Goal: Find specific page/section: Find specific page/section

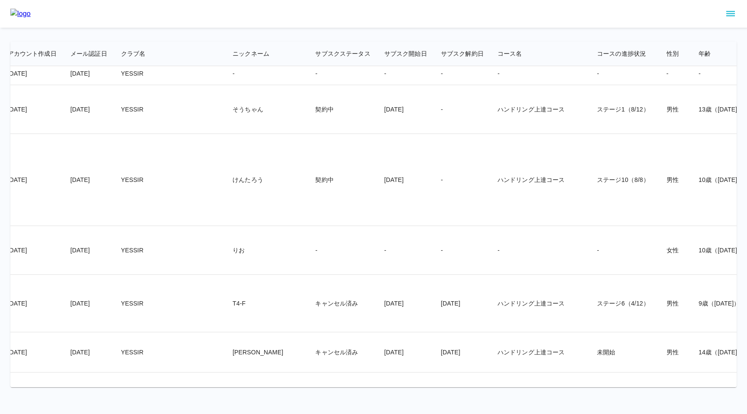
scroll to position [696, 230]
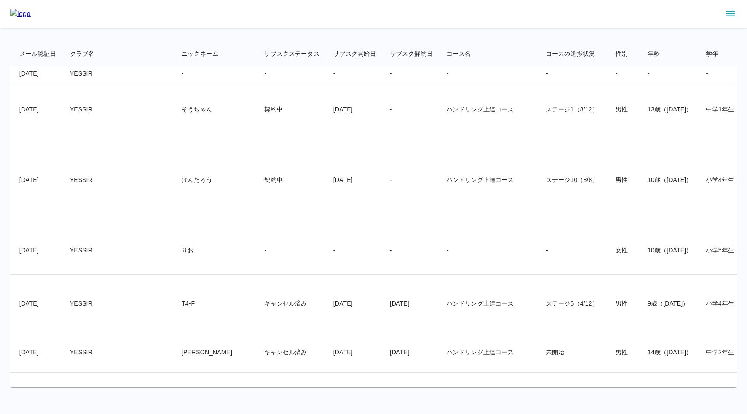
click at [539, 217] on td "ステージ10（8/8）" at bounding box center [574, 180] width 70 height 92
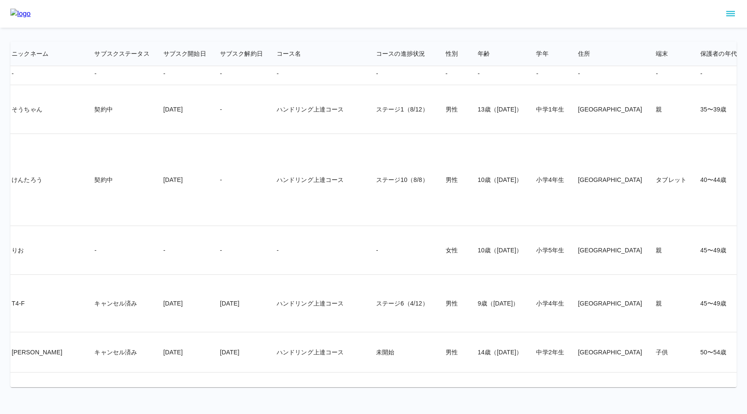
scroll to position [696, 0]
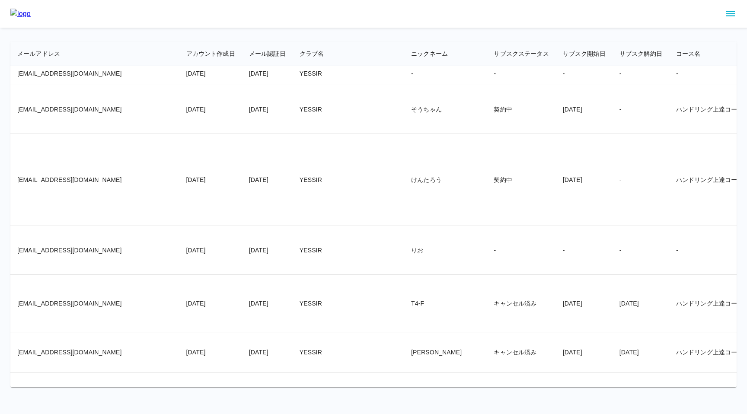
click at [109, 212] on td "[EMAIL_ADDRESS][DOMAIN_NAME]" at bounding box center [94, 180] width 169 height 92
drag, startPoint x: 99, startPoint y: 214, endPoint x: 16, endPoint y: 215, distance: 82.6
click at [16, 215] on td "[EMAIL_ADDRESS][DOMAIN_NAME]" at bounding box center [94, 180] width 169 height 92
copy td "[EMAIL_ADDRESS][DOMAIN_NAME]"
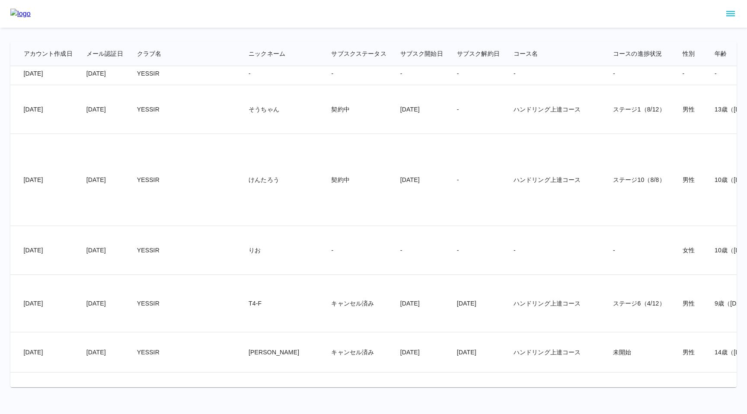
scroll to position [696, 203]
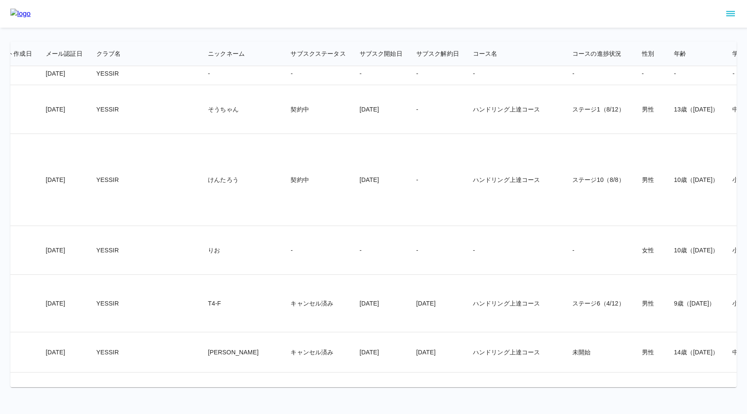
click at [566, 224] on td "ステージ10（8/8）" at bounding box center [601, 180] width 70 height 92
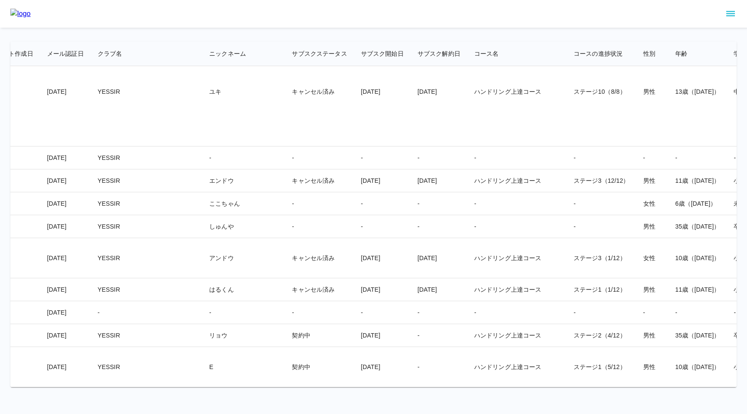
scroll to position [95, 202]
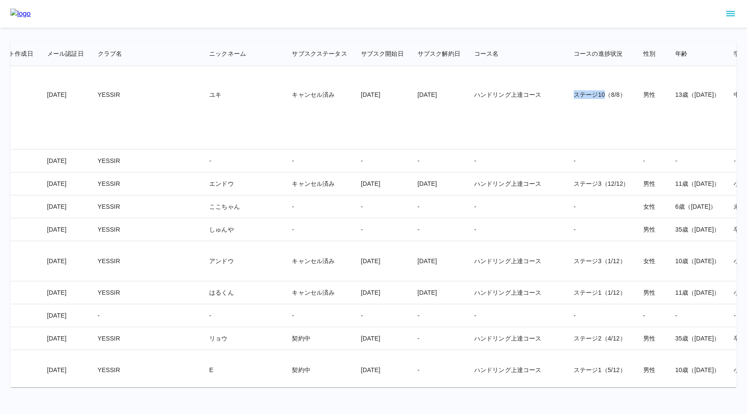
drag, startPoint x: 510, startPoint y: 96, endPoint x: 542, endPoint y: 94, distance: 32.1
click at [567, 94] on td "ステージ10（8/8）" at bounding box center [602, 94] width 70 height 109
copy td "ステージ10"
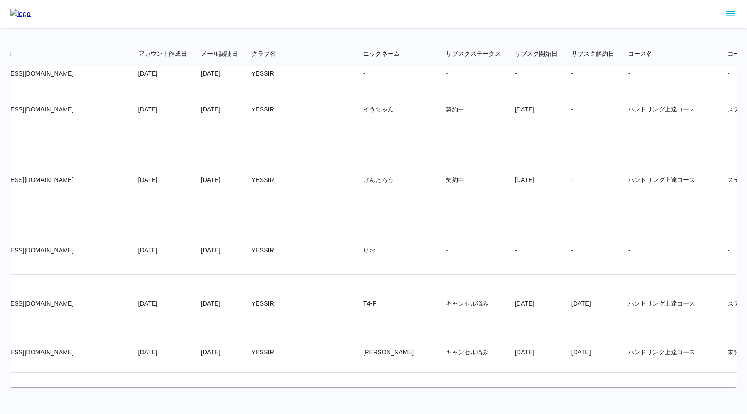
scroll to position [696, 0]
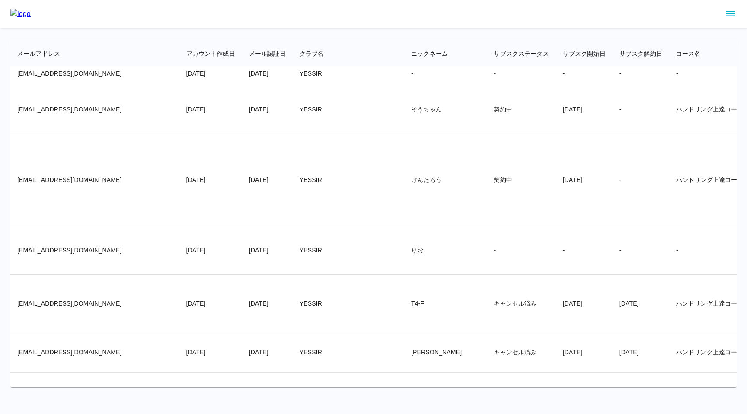
click at [487, 223] on td "契約中" at bounding box center [521, 180] width 69 height 92
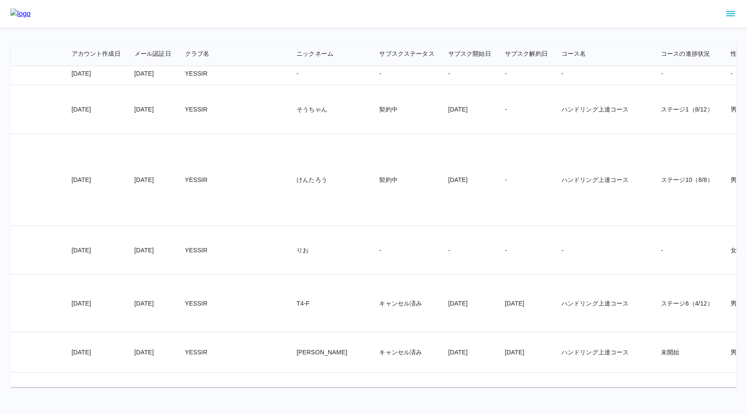
scroll to position [696, 137]
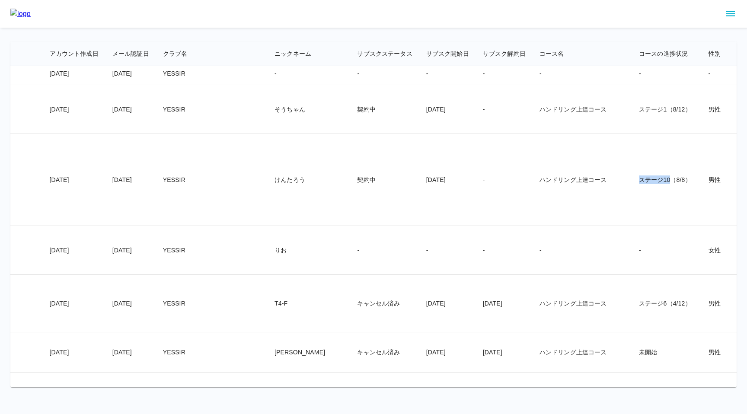
drag, startPoint x: 576, startPoint y: 214, endPoint x: 607, endPoint y: 214, distance: 31.1
click at [632, 214] on td "ステージ10（8/8）" at bounding box center [667, 180] width 70 height 92
copy td "ステージ10"
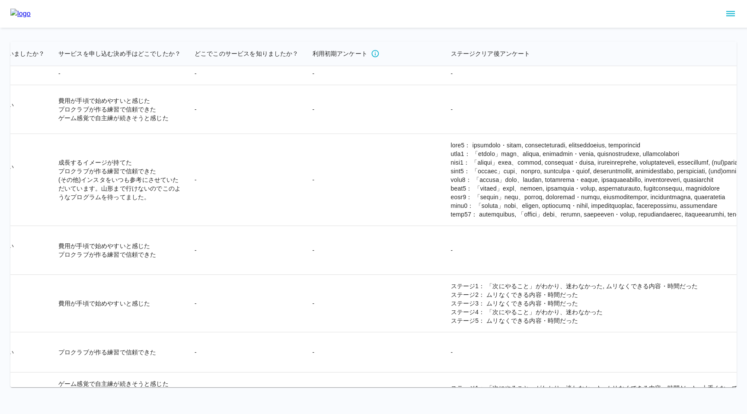
click at [730, 14] on icon "sidemenu" at bounding box center [731, 14] width 10 height 10
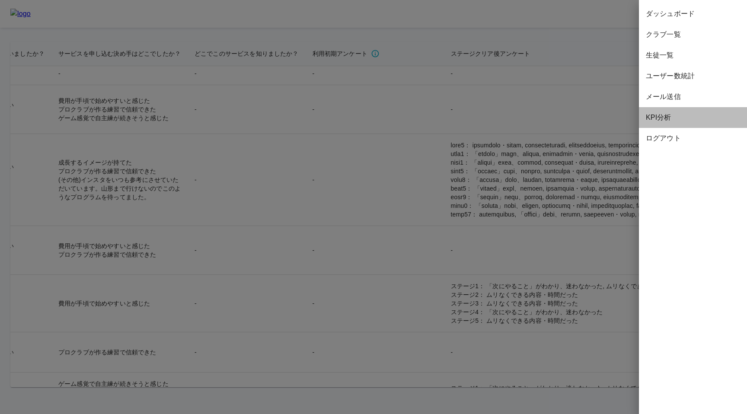
click at [663, 117] on span "KPI分析" at bounding box center [693, 117] width 94 height 10
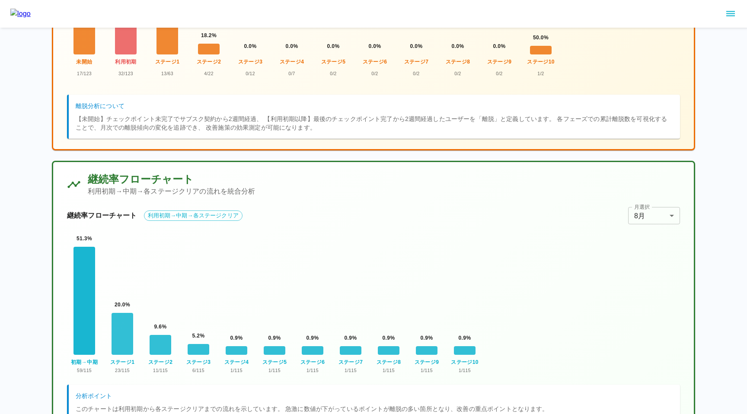
scroll to position [337, 0]
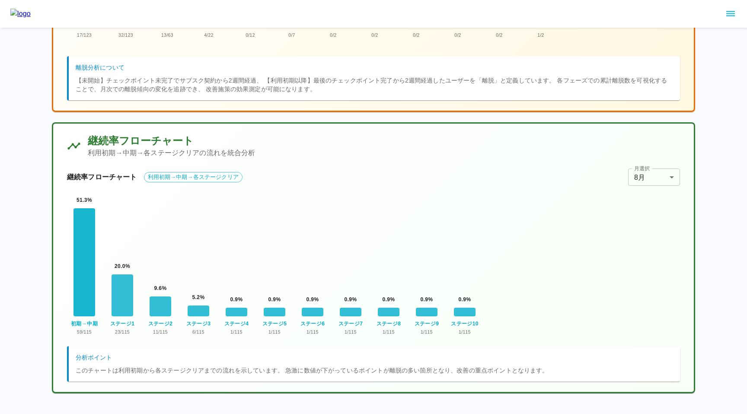
click at [646, 173] on body "KPI分析ダッシュボード 検索条件 対象クラブ 全クラブ *** 対象クラブ 対象年 2025 年 **** 対象年 ユーザー離脱分析 2週間非活動で離脱判定…" at bounding box center [373, 38] width 747 height 751
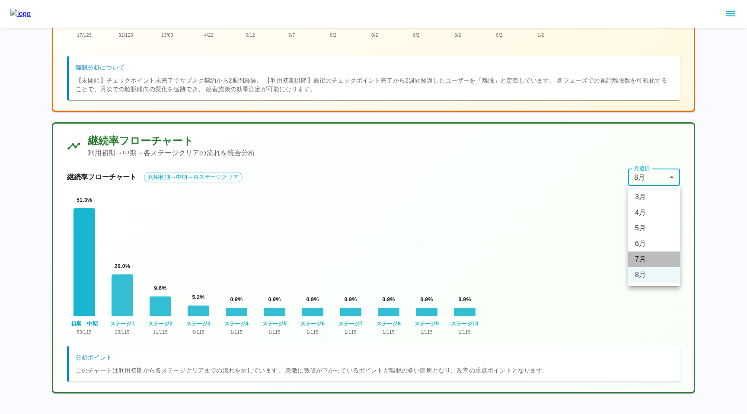
click at [651, 260] on li "7月" at bounding box center [654, 260] width 52 height 16
click at [660, 176] on body "KPI分析ダッシュボード 検索条件 対象クラブ 全クラブ *** 対象クラブ 対象年 2025 年 **** 対象年 ユーザー離脱分析 2週間非活動で離脱判定…" at bounding box center [373, 38] width 747 height 751
click at [648, 280] on li "8月" at bounding box center [654, 275] width 52 height 16
type input "*"
click at [385, 315] on div at bounding box center [389, 312] width 22 height 9
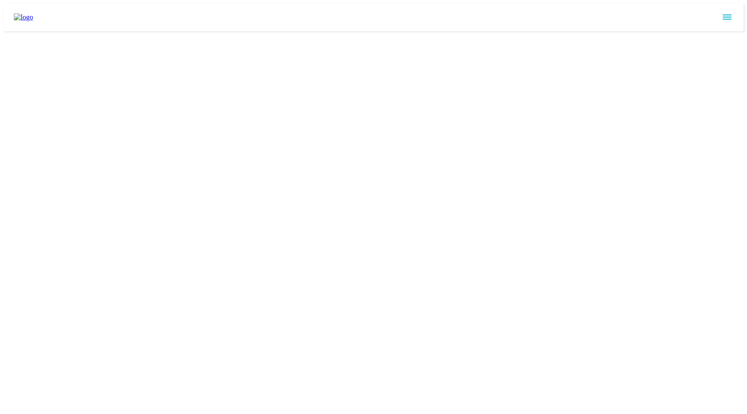
click at [472, 35] on html at bounding box center [373, 17] width 747 height 35
click at [448, 35] on html at bounding box center [373, 17] width 747 height 35
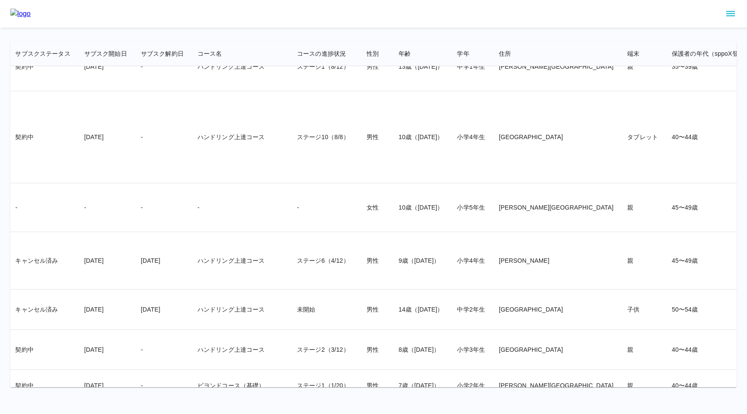
scroll to position [739, 590]
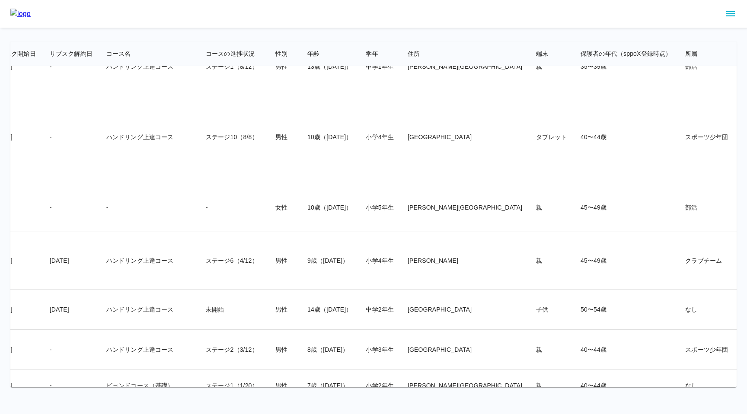
click at [301, 114] on td "10歳（[DATE]）" at bounding box center [330, 137] width 58 height 92
click at [359, 183] on td "小学4年生" at bounding box center [380, 137] width 42 height 92
